Goal: Task Accomplishment & Management: Manage account settings

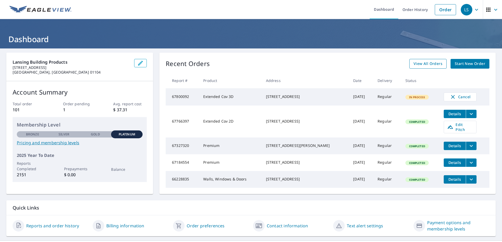
click at [427, 64] on span "View All Orders" at bounding box center [427, 64] width 29 height 7
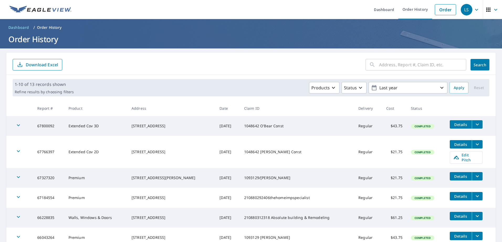
click at [475, 125] on icon "filesDropdownBtn-67800092" at bounding box center [477, 124] width 6 height 6
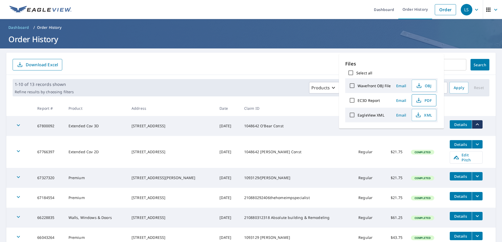
click at [421, 99] on span "PDF" at bounding box center [423, 100] width 17 height 6
click at [398, 100] on span "Email" at bounding box center [401, 100] width 13 height 5
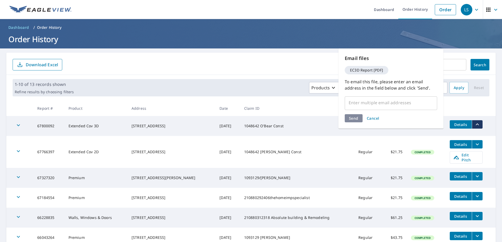
click at [376, 105] on input "text" at bounding box center [387, 103] width 80 height 10
type input "keith.griswold@lansingbp.com"
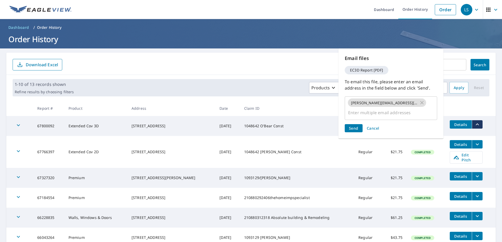
click at [357, 124] on div "Send Cancel" at bounding box center [391, 128] width 92 height 8
click at [355, 126] on span "Send" at bounding box center [353, 128] width 9 height 5
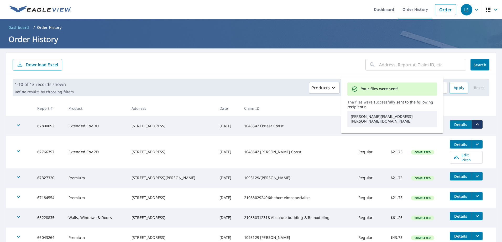
click at [334, 147] on td "1048642 [PERSON_NAME] Const" at bounding box center [297, 152] width 114 height 32
